Goal: Navigation & Orientation: Go to known website

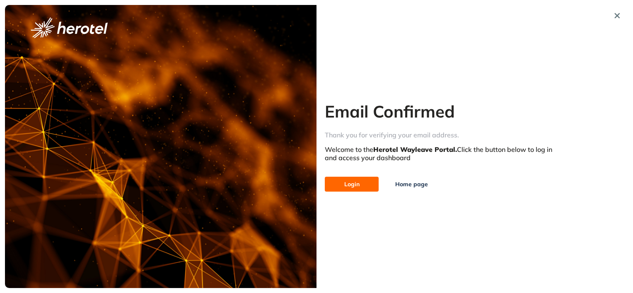
click at [357, 182] on span "Login" at bounding box center [351, 184] width 15 height 9
